Goal: Transaction & Acquisition: Purchase product/service

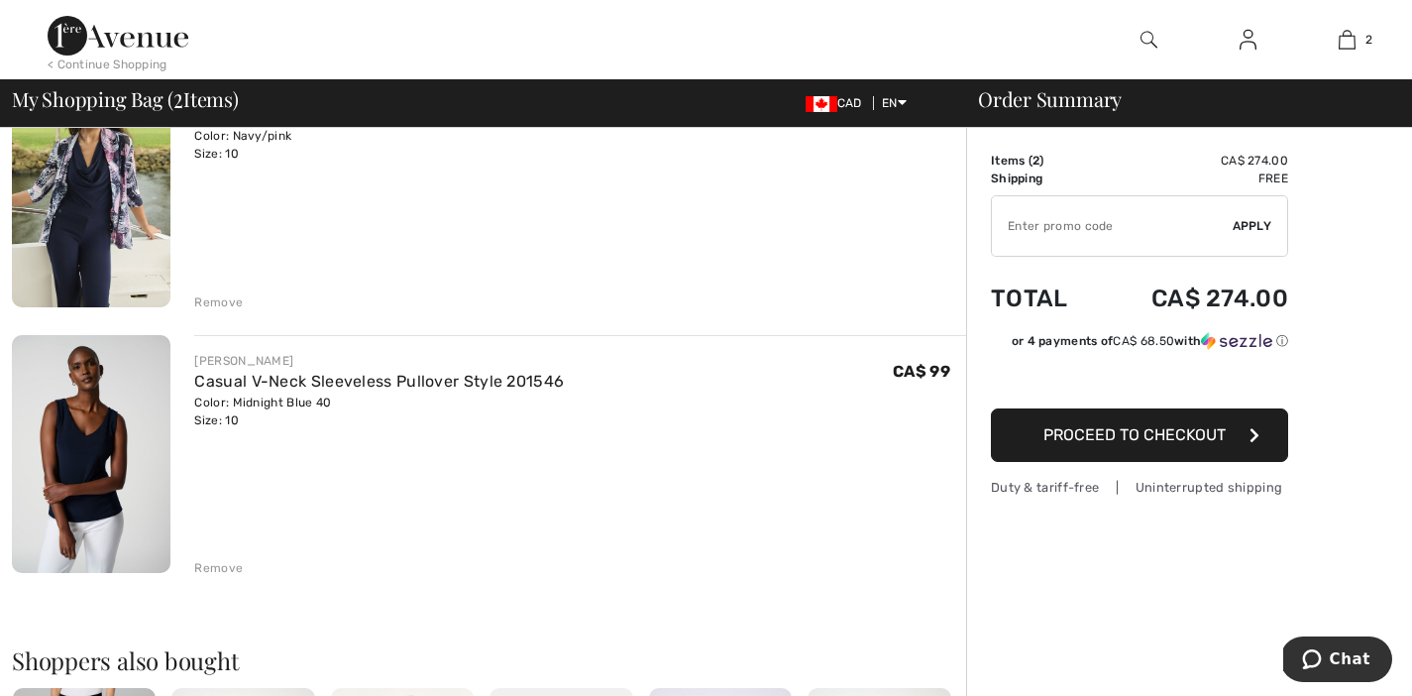
click at [224, 569] on div "Remove" at bounding box center [218, 568] width 49 height 18
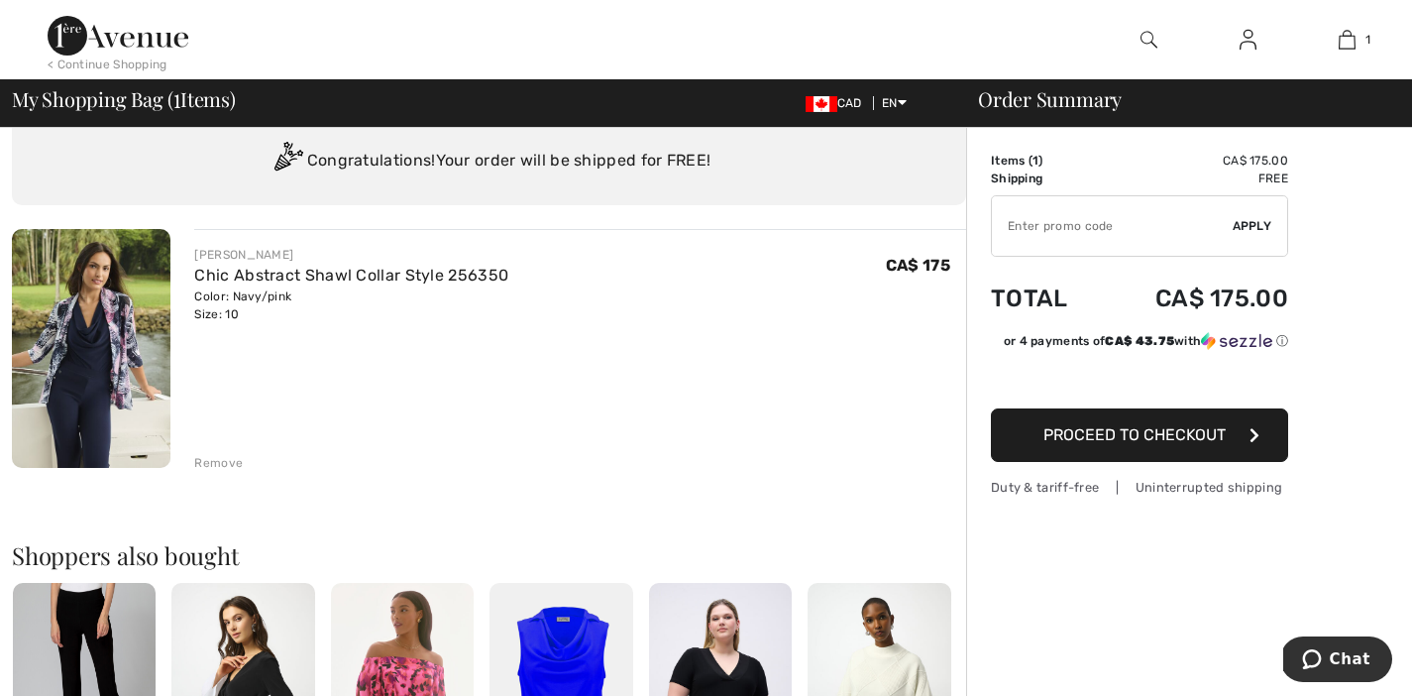
scroll to position [60, 0]
click at [1118, 436] on span "Proceed to Checkout" at bounding box center [1135, 434] width 182 height 19
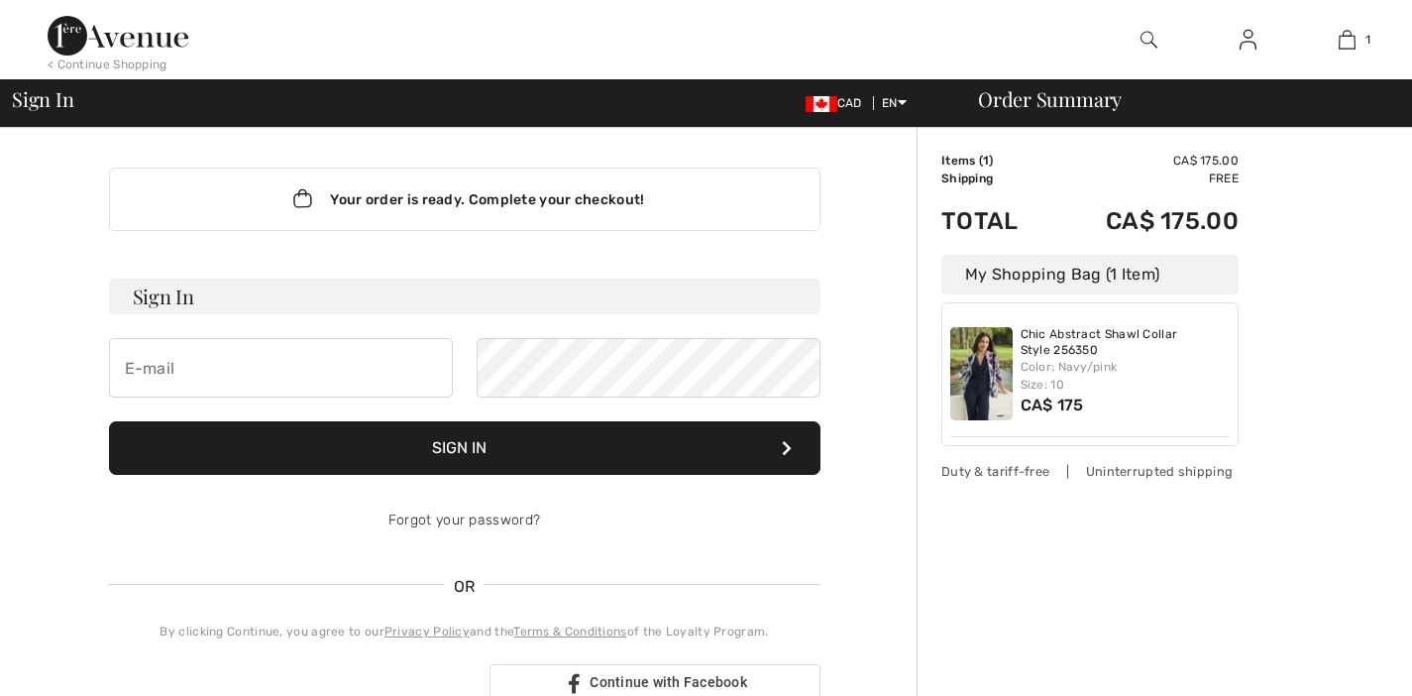
checkbox input "true"
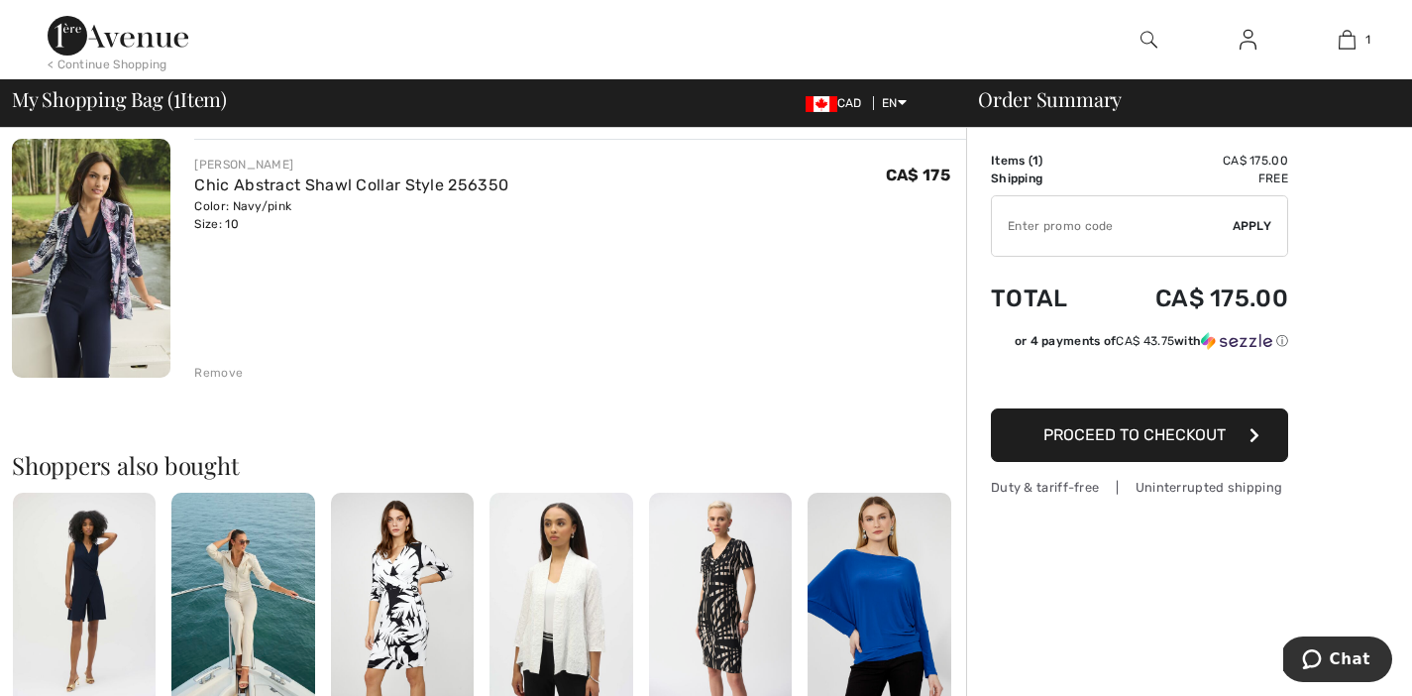
scroll to position [157, 0]
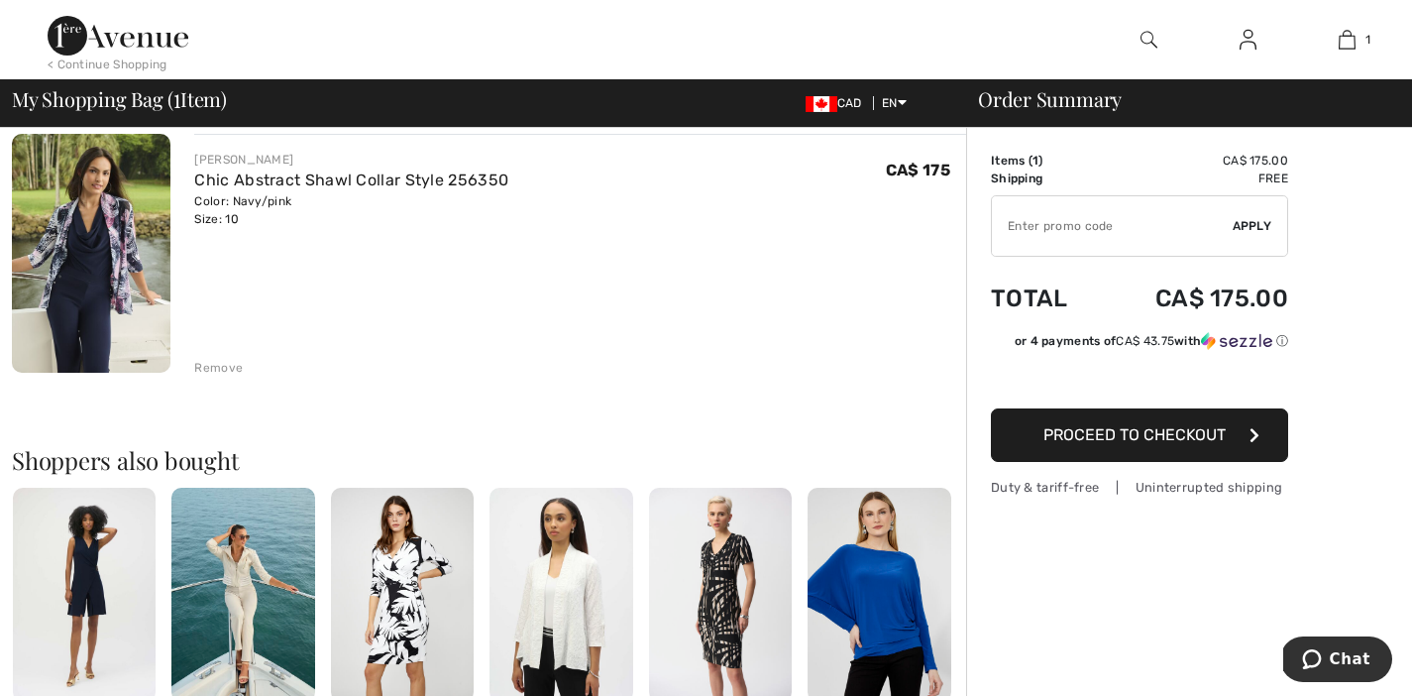
click at [1058, 428] on span "Proceed to Checkout" at bounding box center [1135, 434] width 182 height 19
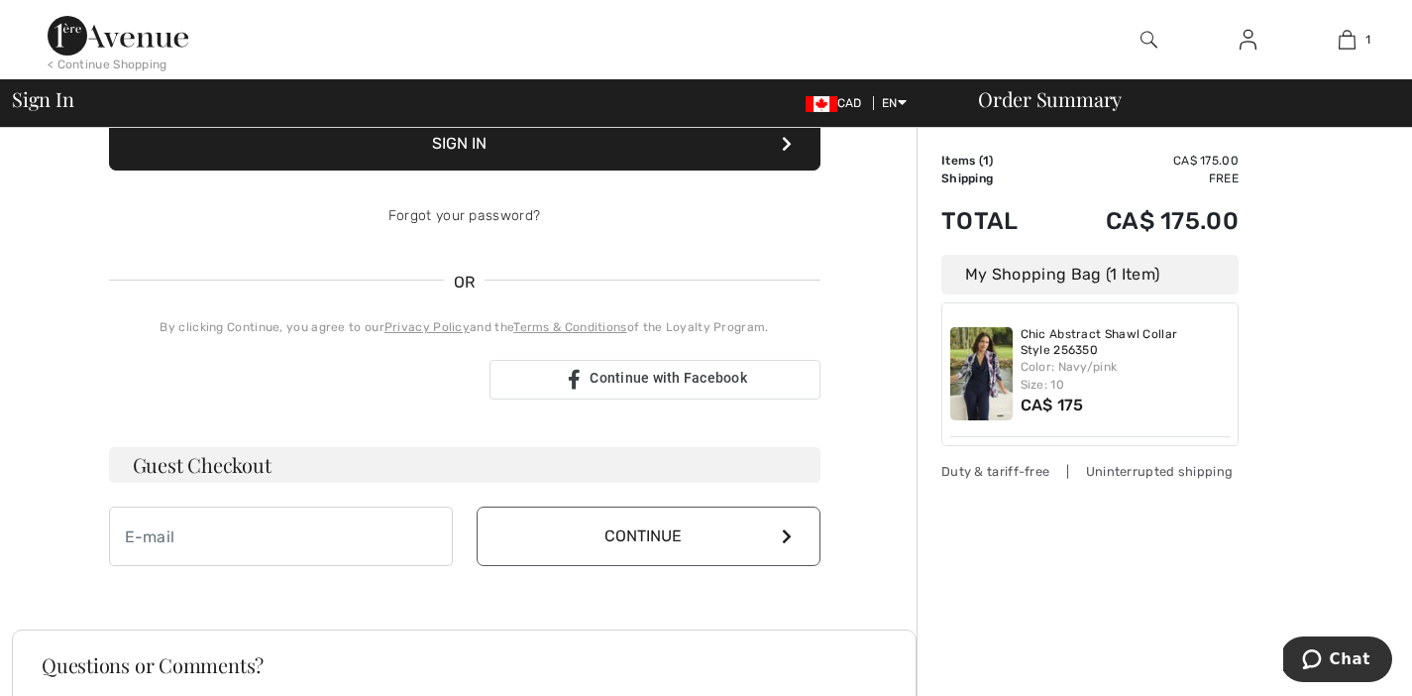
scroll to position [305, 0]
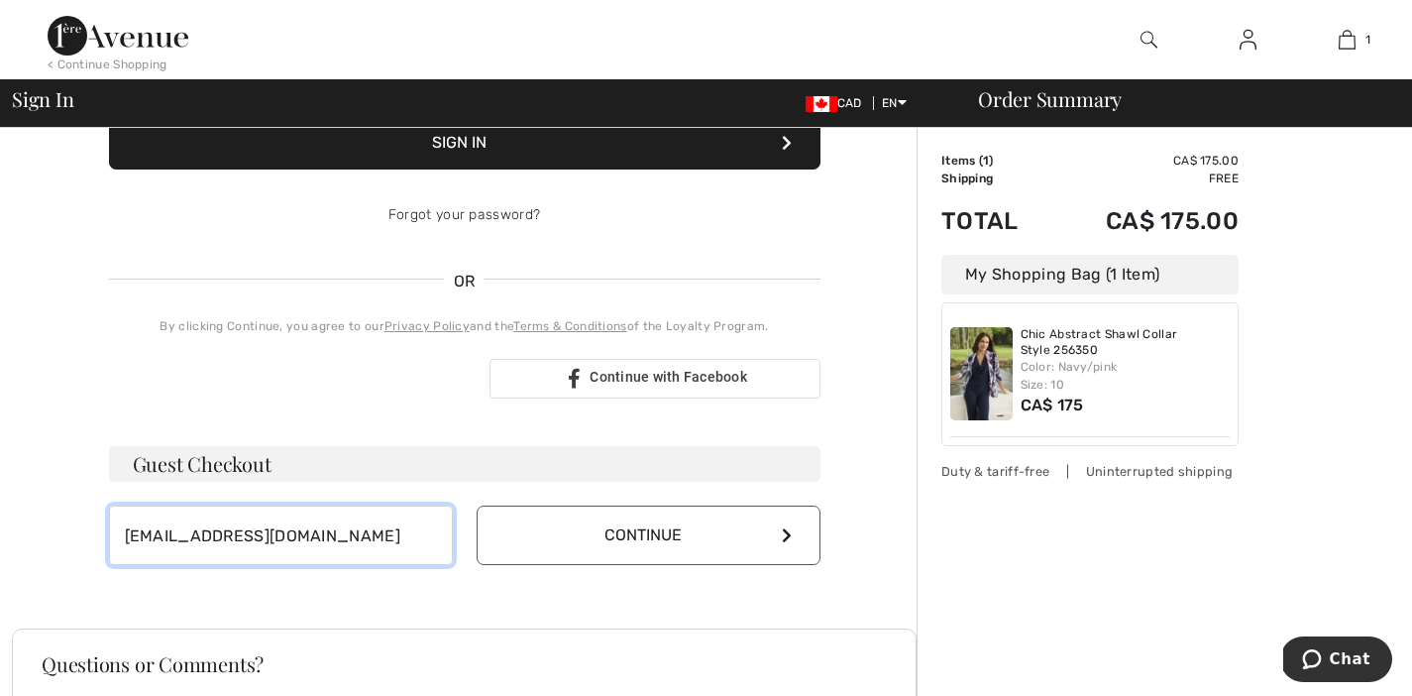
type input "rolivingstone1@gmail.com"
click at [651, 543] on button "Continue" at bounding box center [649, 534] width 344 height 59
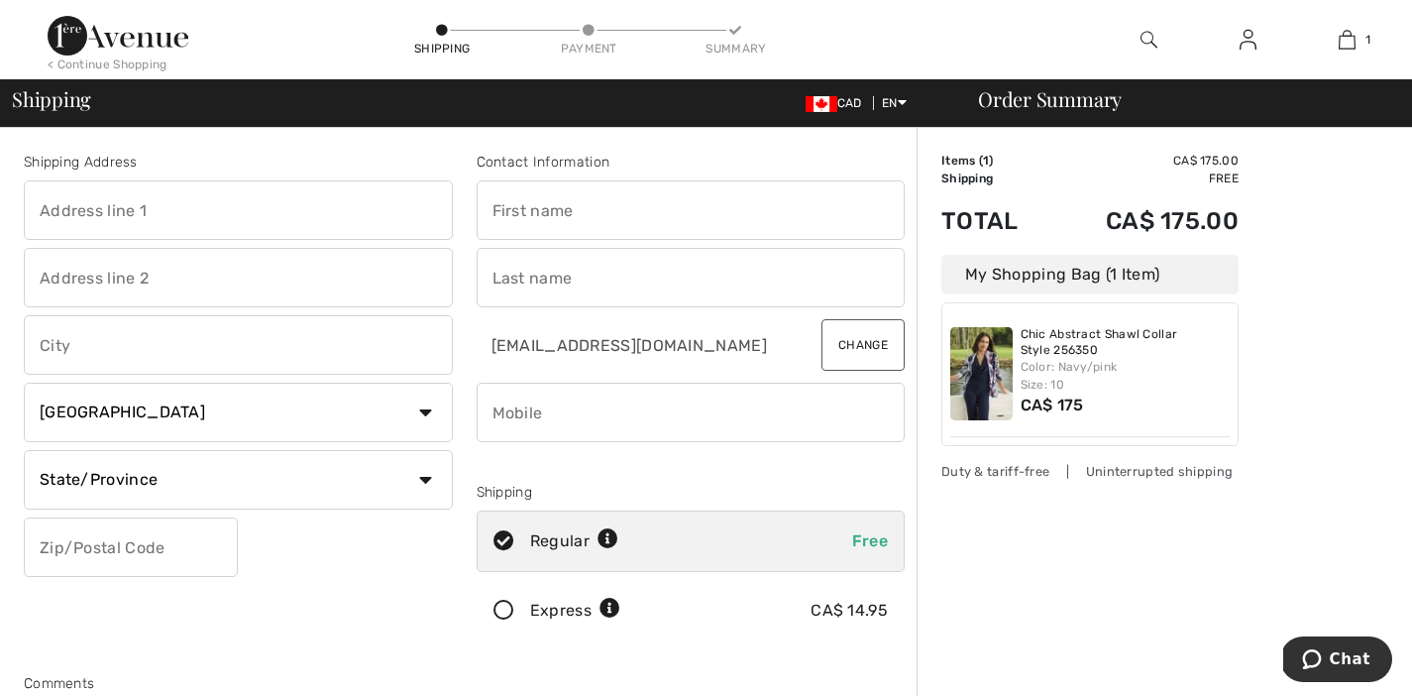
click at [596, 604] on div "Express" at bounding box center [575, 611] width 90 height 24
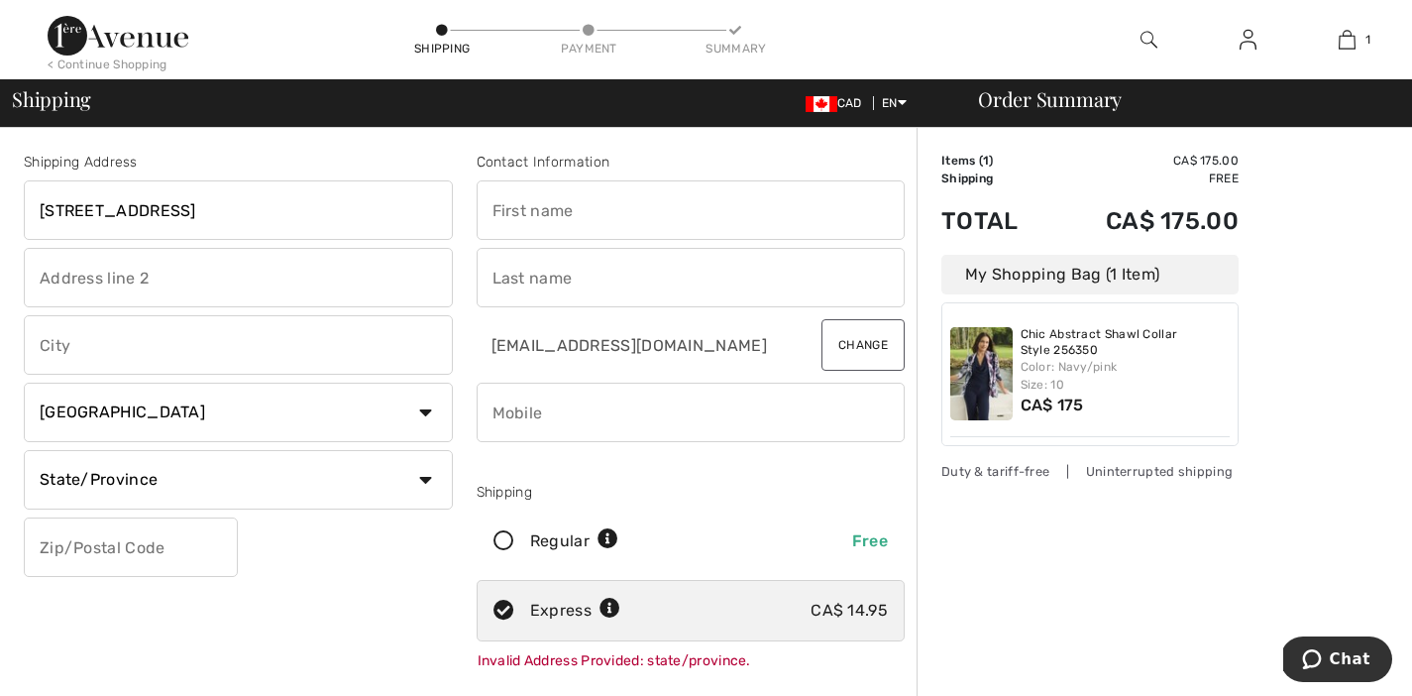
type input "205 - 1485 Garnet Road"
type input "[PERSON_NAME]"
type input "Victoria"
select select "BC"
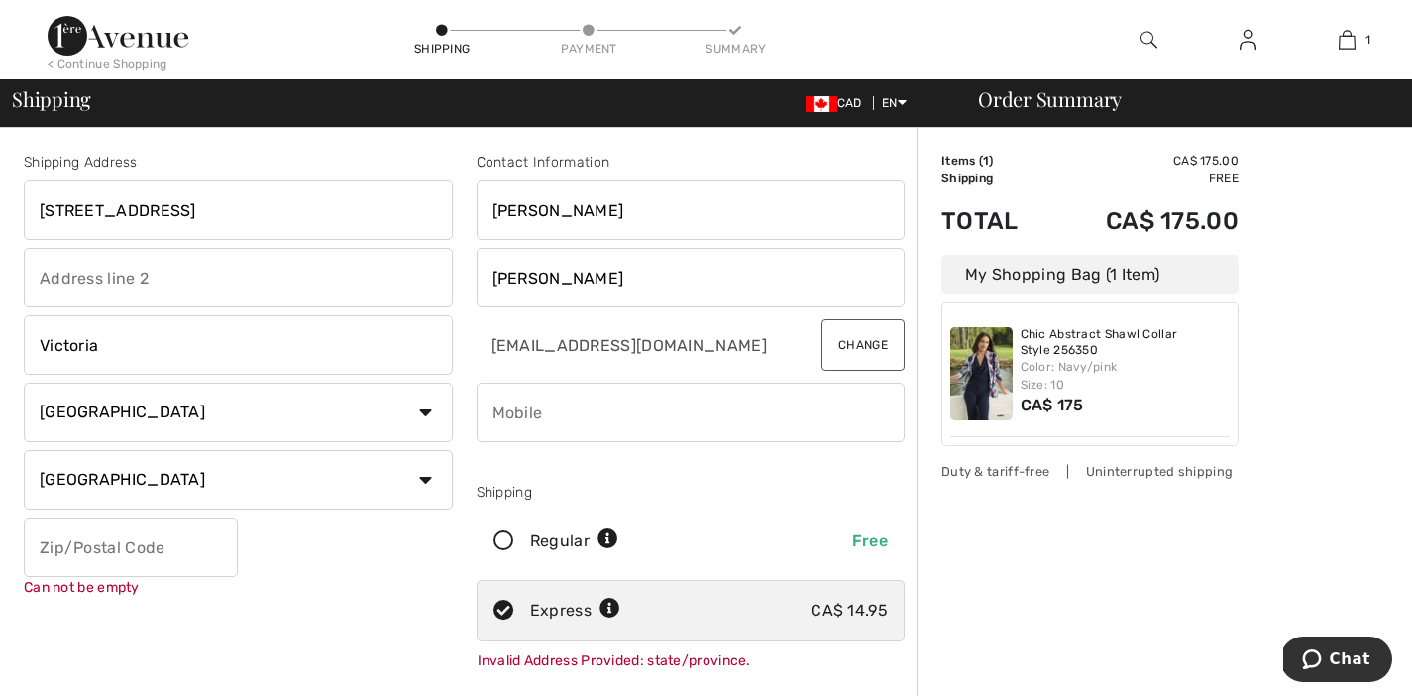
paste input "V8P 5T5"
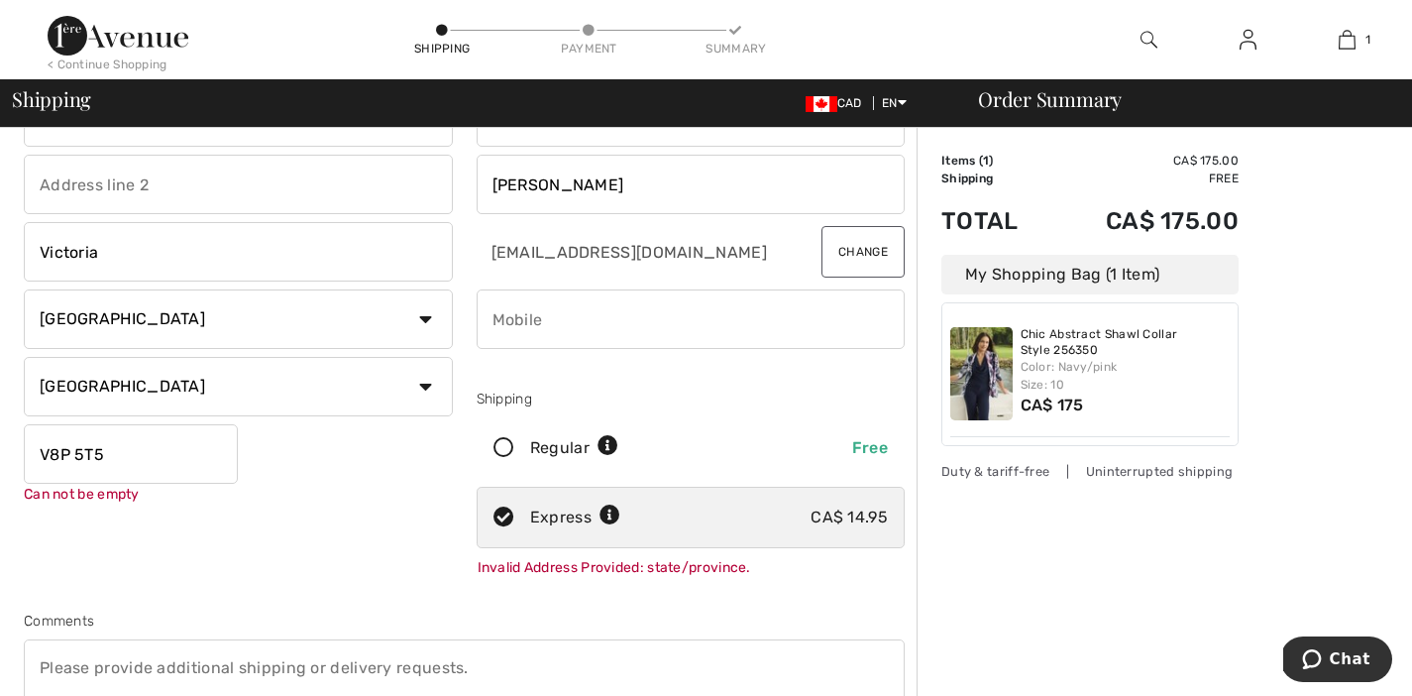
scroll to position [90, 0]
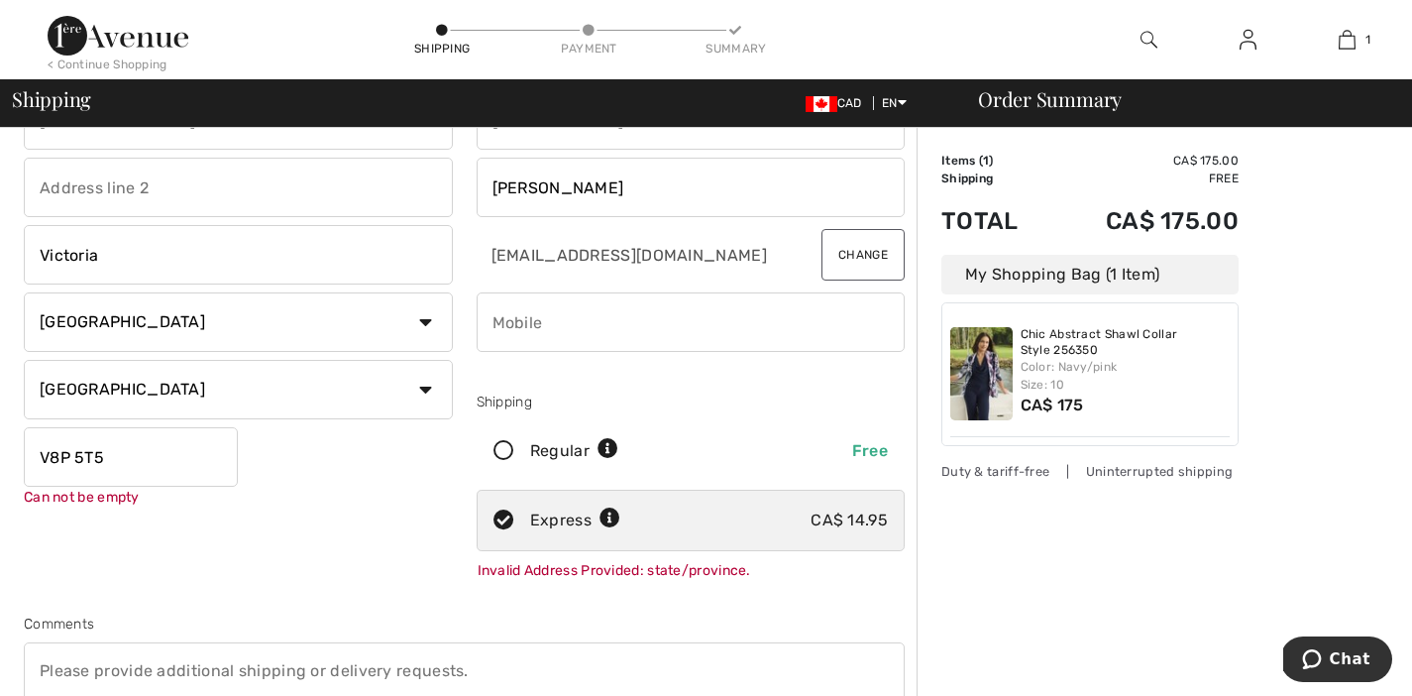
type input "V8P 5T5"
click at [400, 503] on div "Shipping Address 205 - 1485 Garnet Road Victoria Country Canada United States A…" at bounding box center [238, 325] width 453 height 528
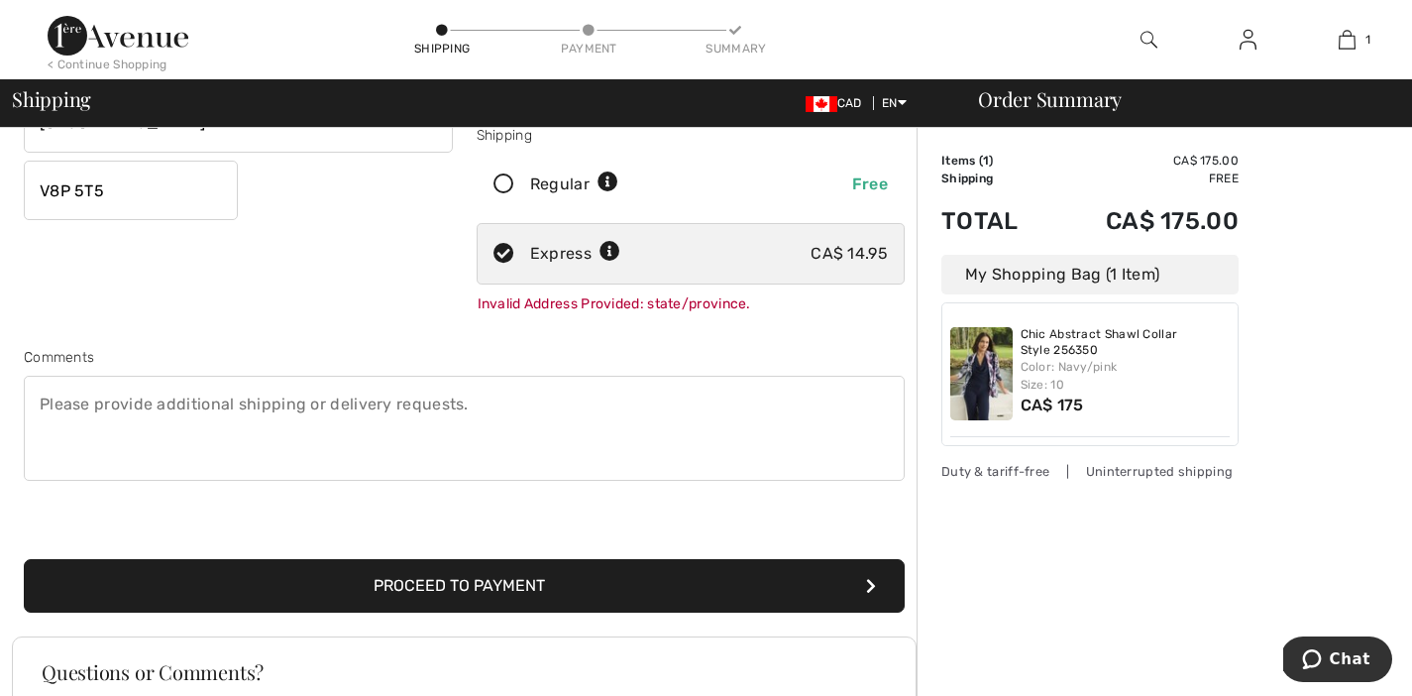
scroll to position [357, 0]
click at [420, 585] on button "Proceed to Payment" at bounding box center [464, 586] width 881 height 54
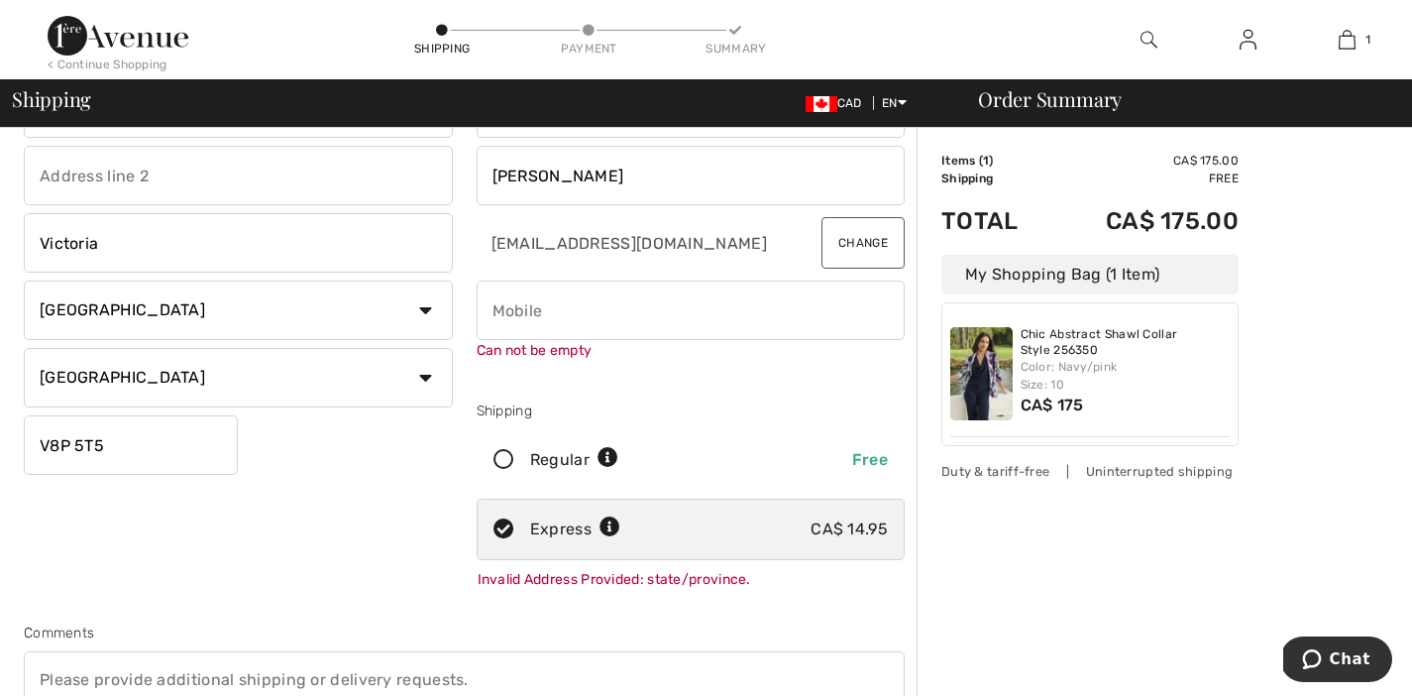
scroll to position [99, 0]
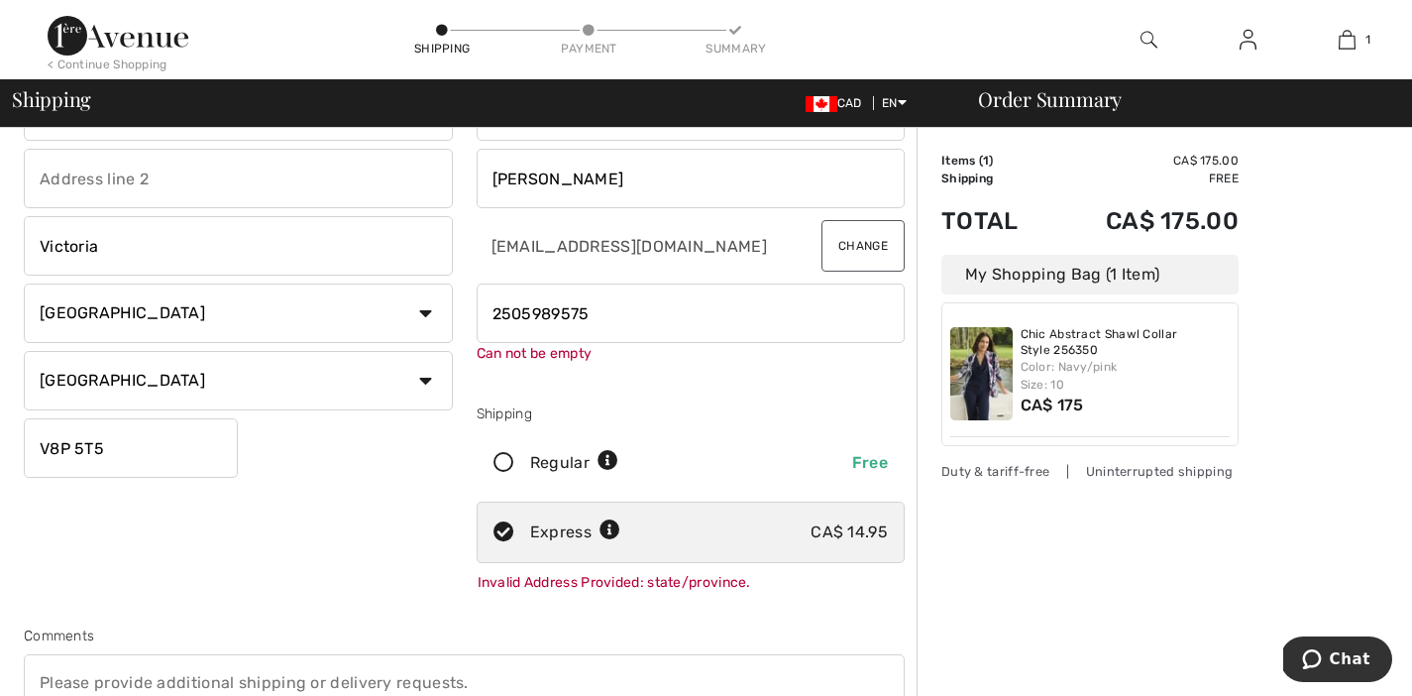
type input "2505989575"
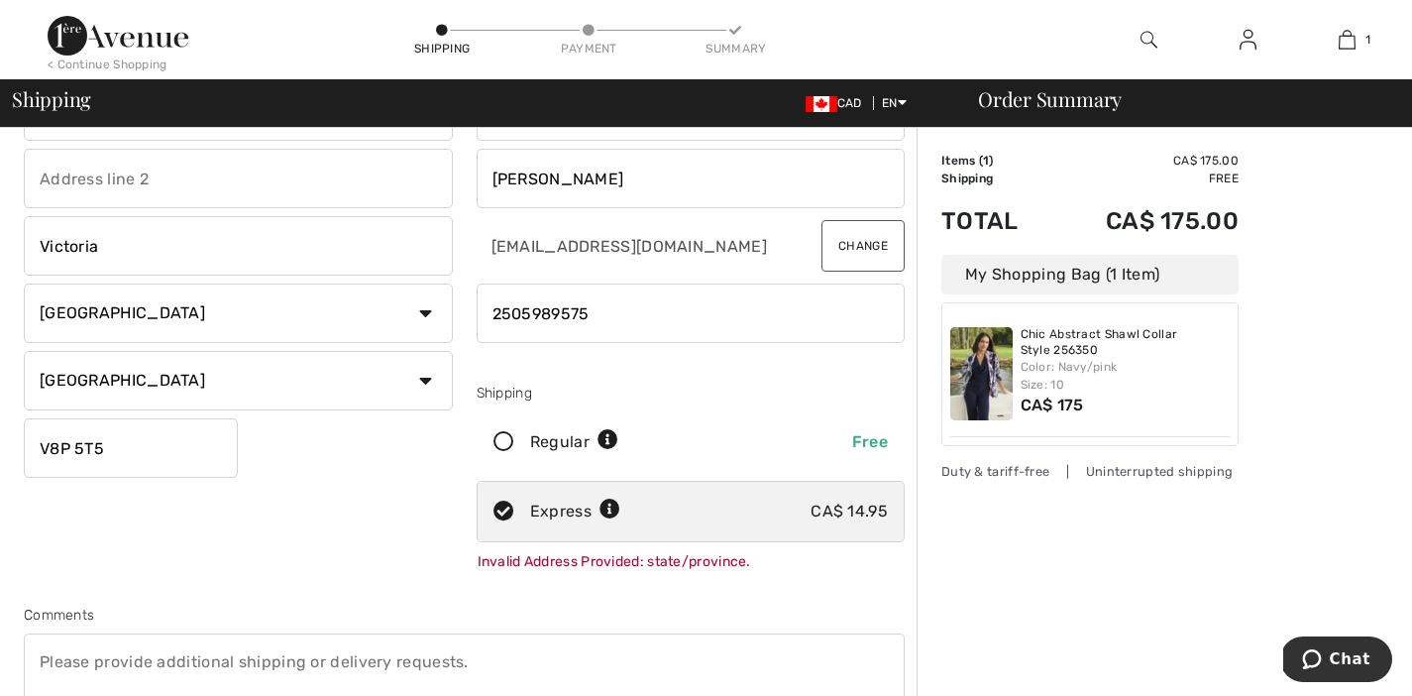
click at [389, 516] on div "Shipping Address 205 - 1485 Garnet Road Victoria Country Canada United States A…" at bounding box center [238, 317] width 453 height 528
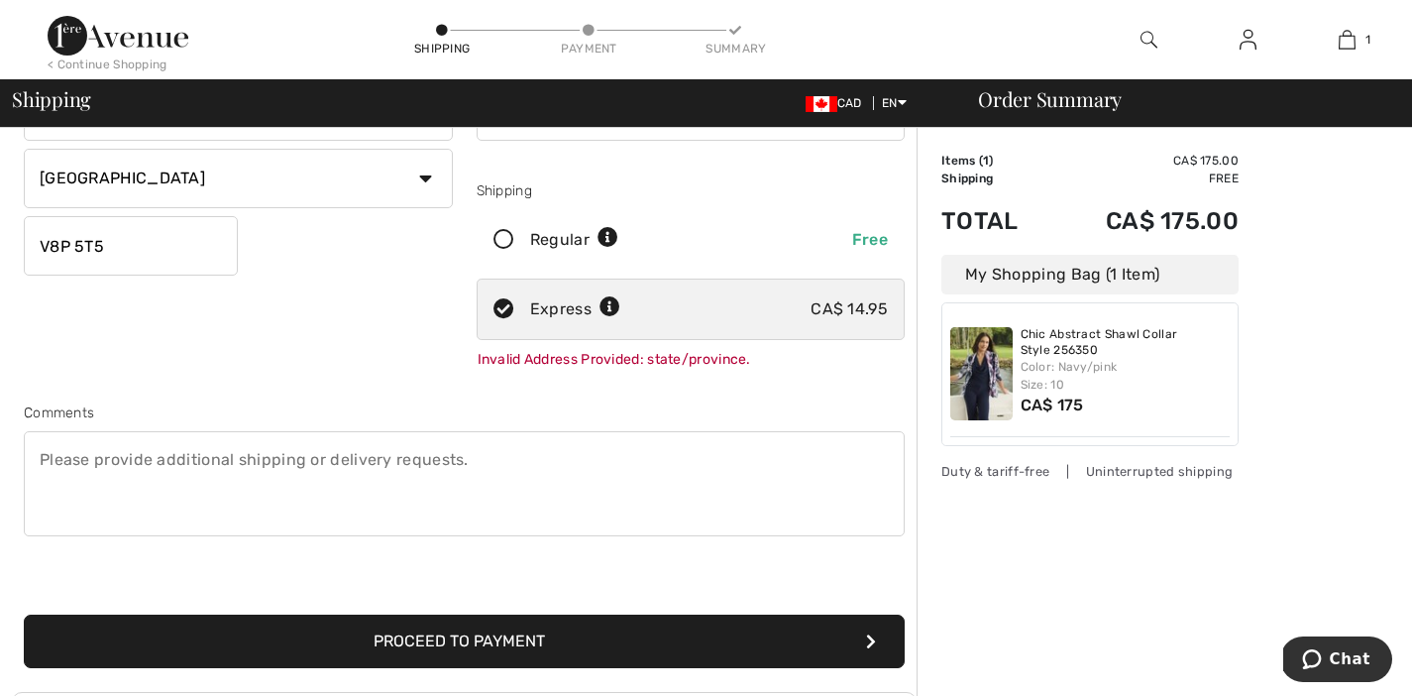
scroll to position [305, 0]
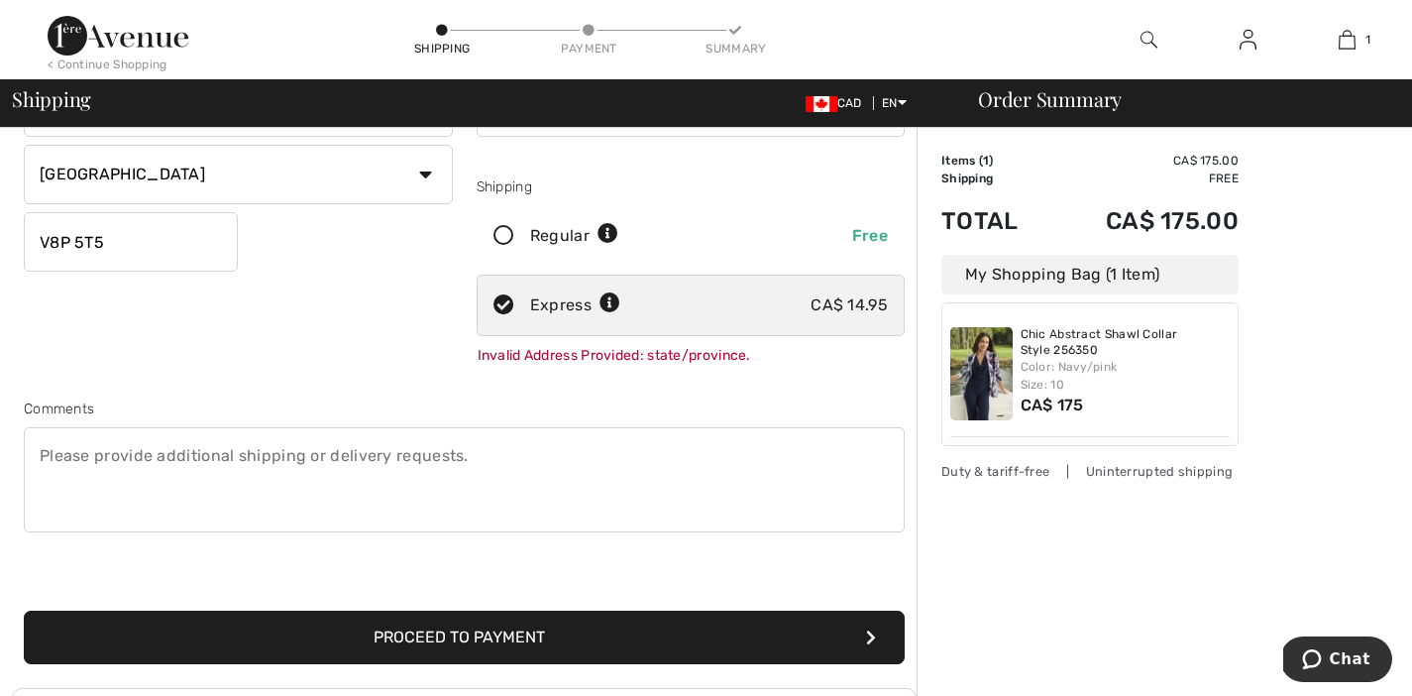
click at [41, 245] on input "V8P 5T5" at bounding box center [131, 241] width 214 height 59
type input "V8P5T5"
click at [487, 632] on button "Proceed to Payment" at bounding box center [464, 637] width 881 height 54
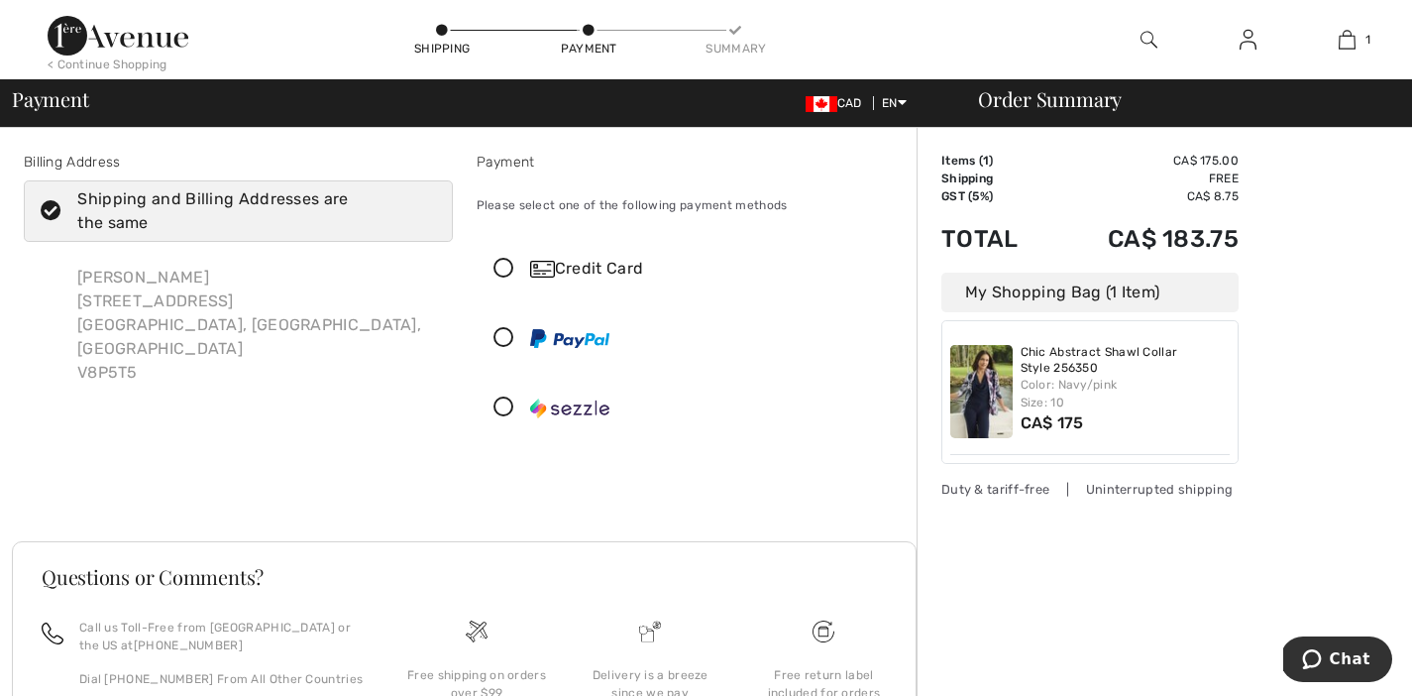
click at [501, 267] on icon at bounding box center [504, 269] width 53 height 21
